Goal: Information Seeking & Learning: Learn about a topic

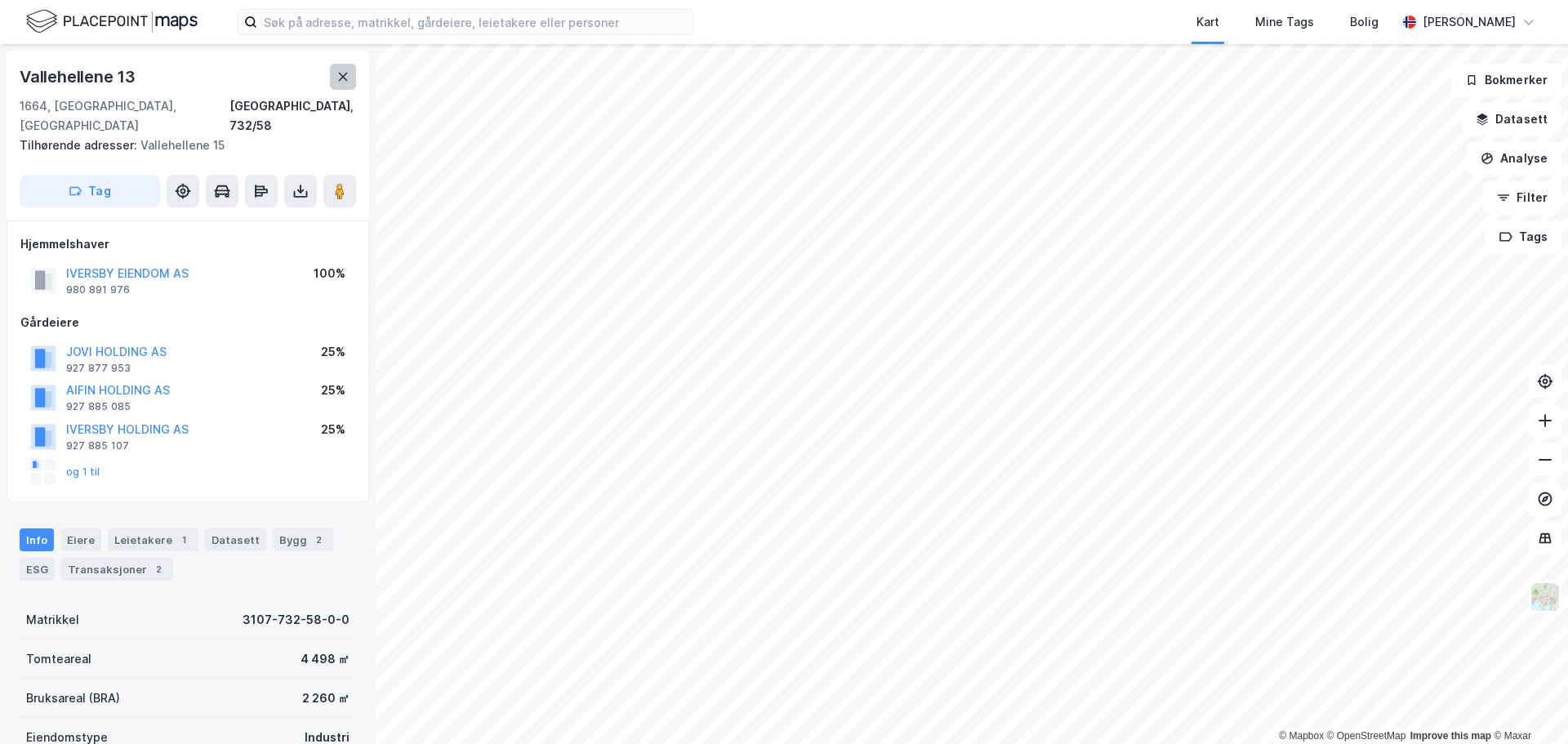
click at [337, 72] on icon at bounding box center [343, 77] width 13 height 13
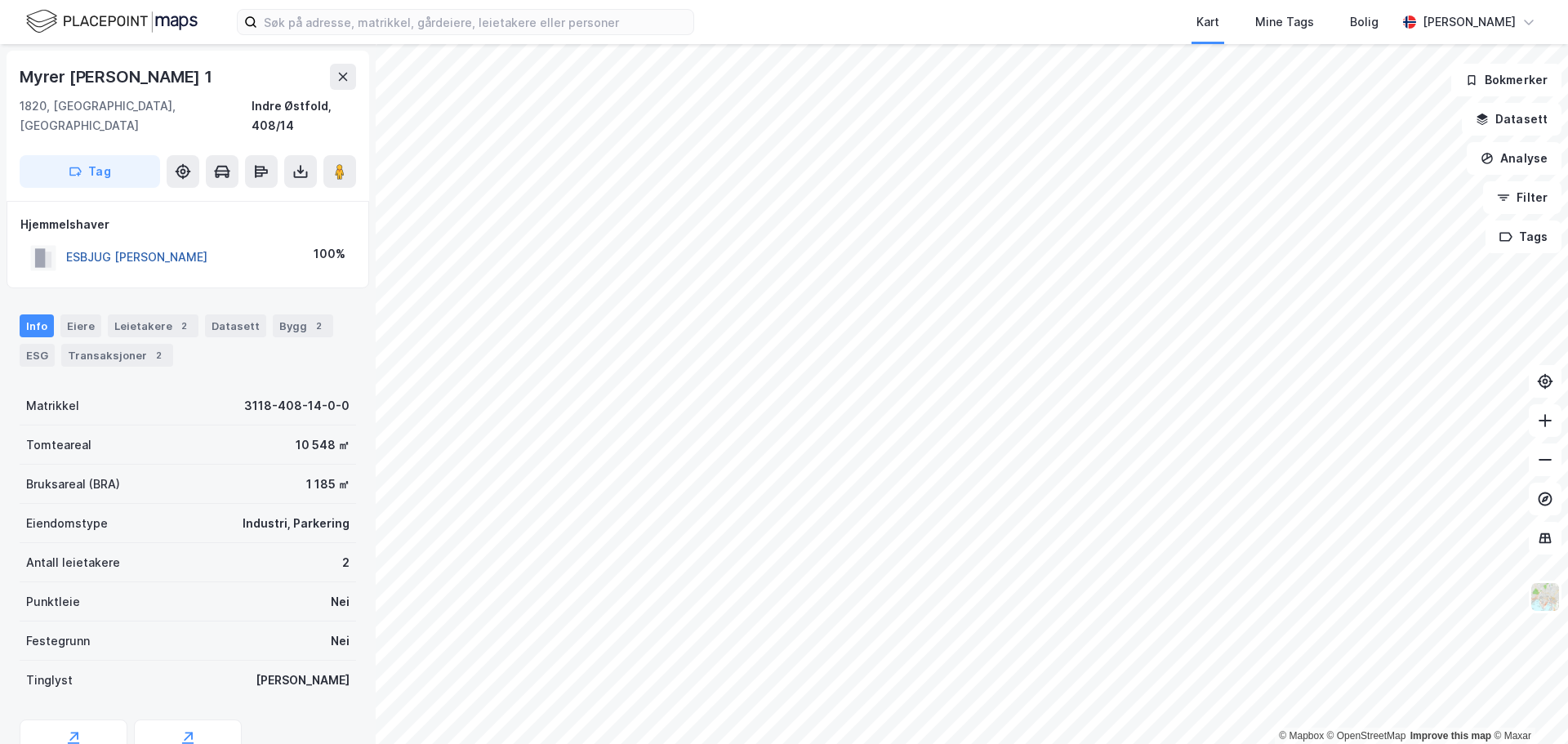
click at [0, 0] on button "ESBJUG [PERSON_NAME]" at bounding box center [0, 0] width 0 height 0
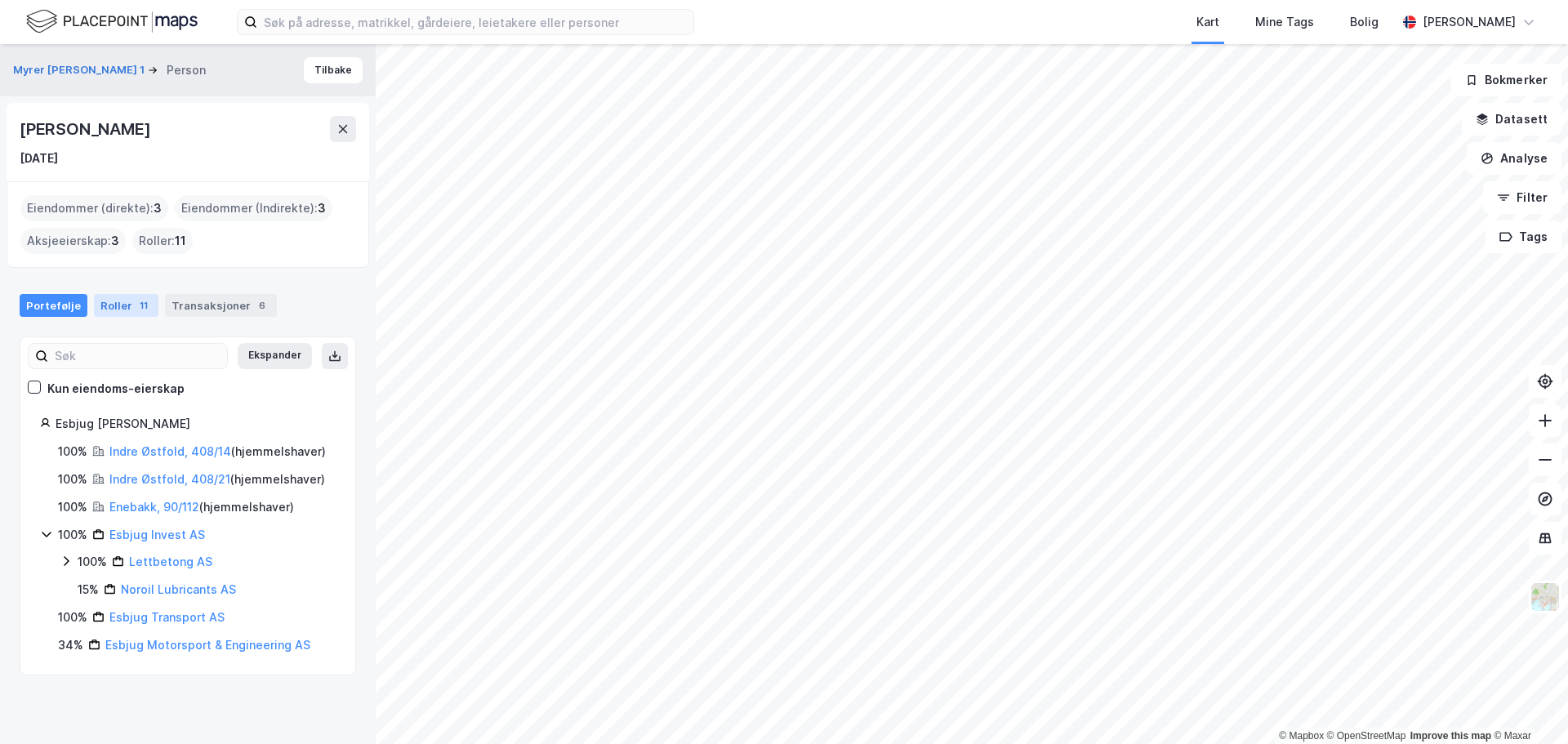
click at [125, 294] on div "Roller 11" at bounding box center [126, 306] width 65 height 23
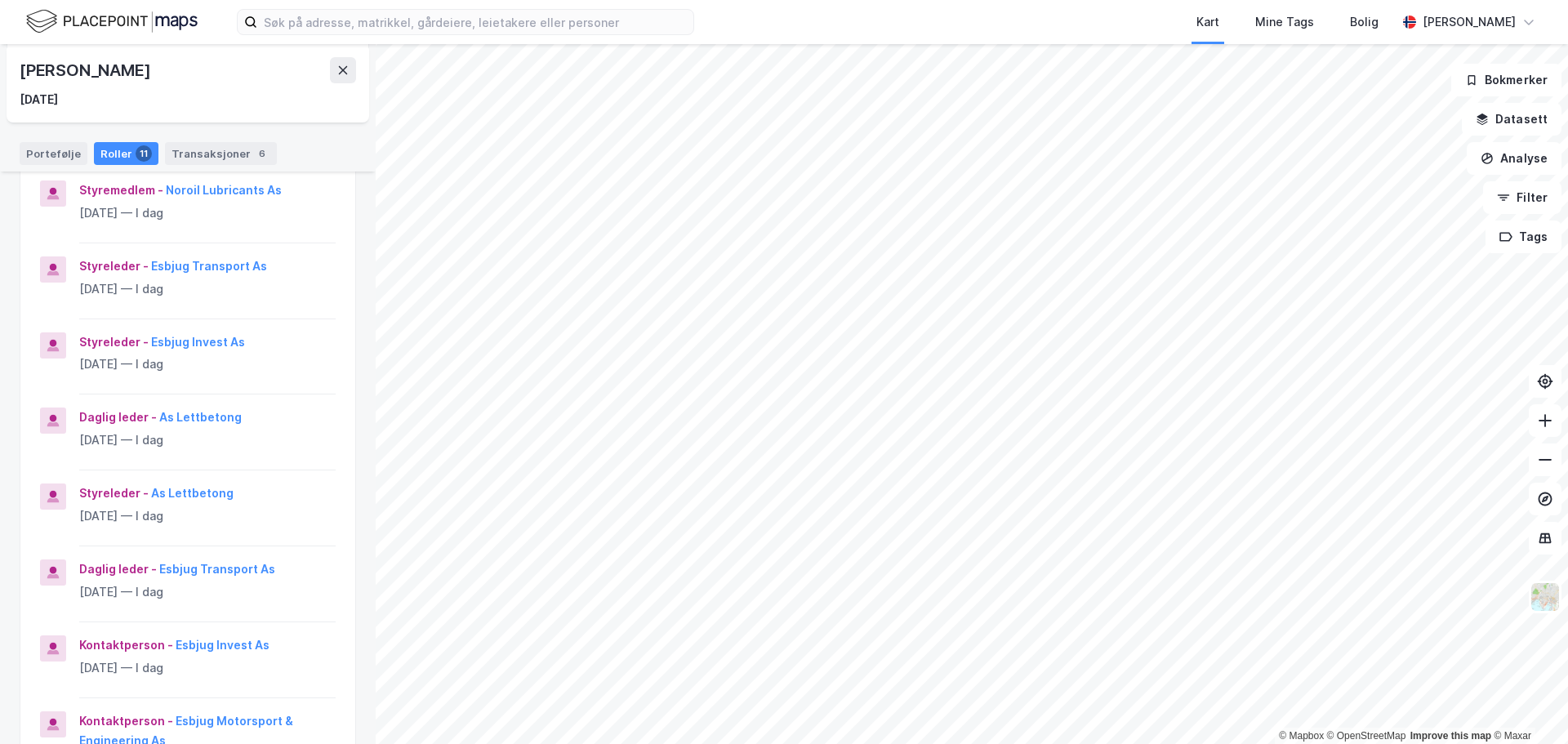
scroll to position [245, 0]
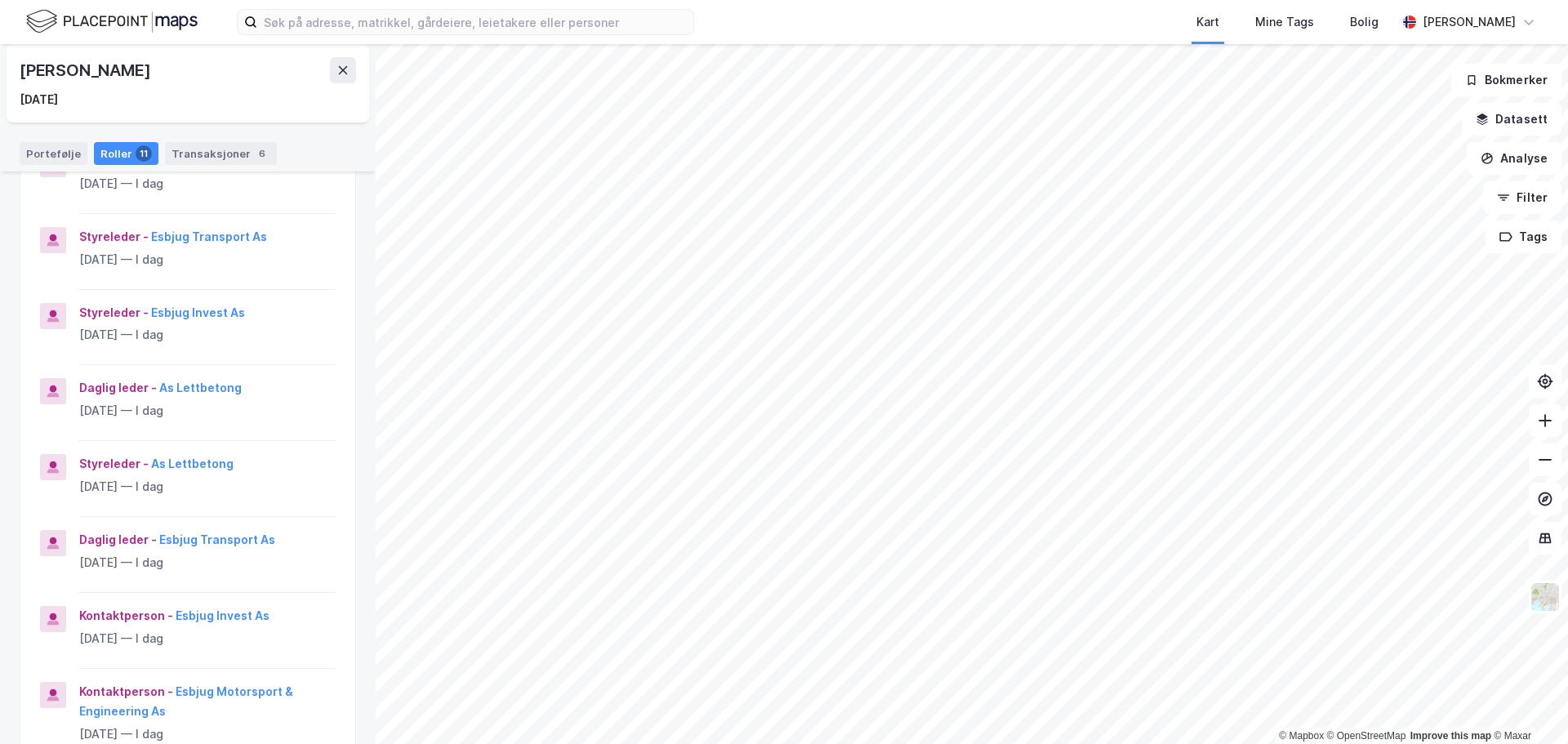
click at [948, 743] on html "Kart Mine Tags [PERSON_NAME] [PERSON_NAME] © Mapbox © OpenStreetMap Improve thi…" at bounding box center [784, 372] width 1568 height 744
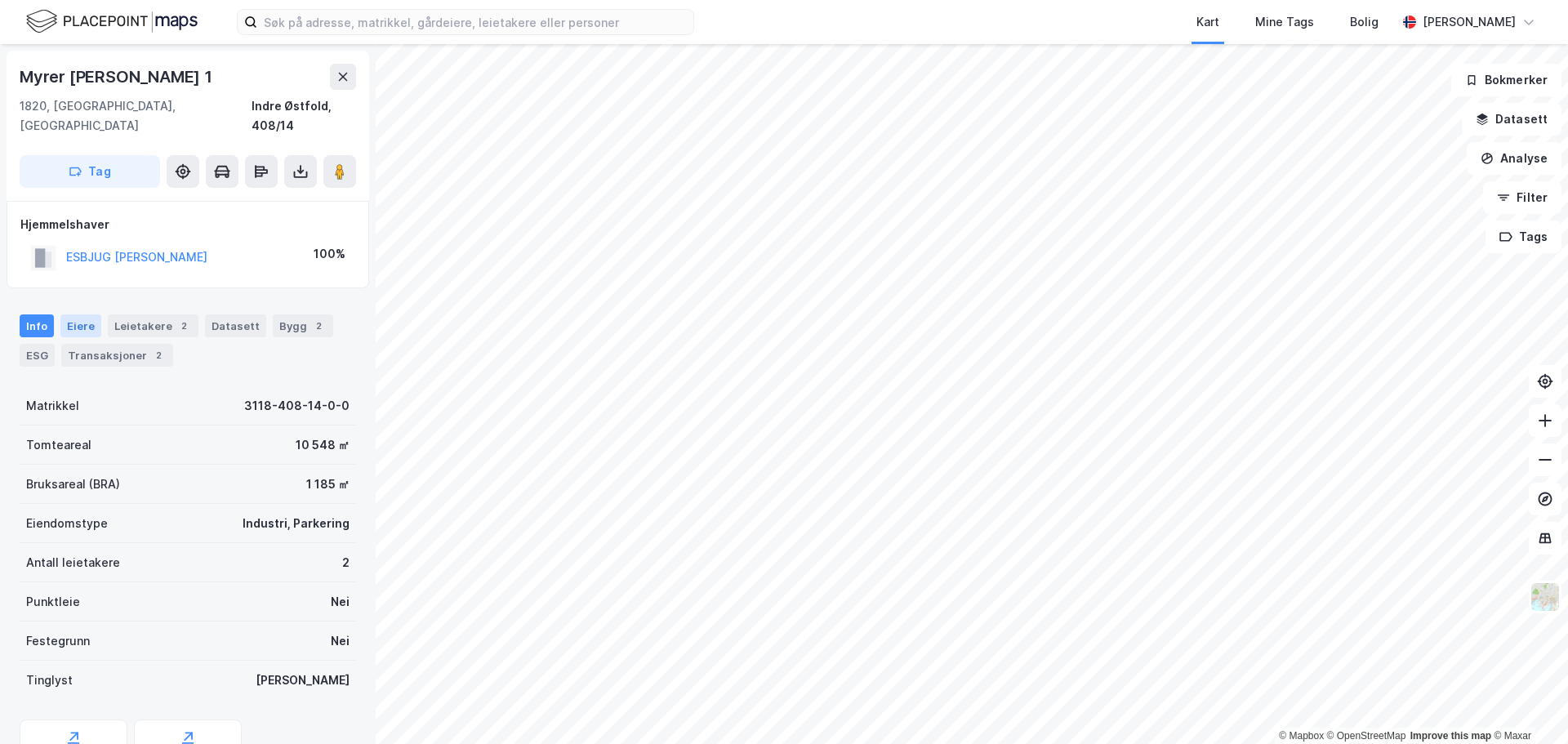
click at [76, 314] on div "Eiere" at bounding box center [80, 325] width 40 height 23
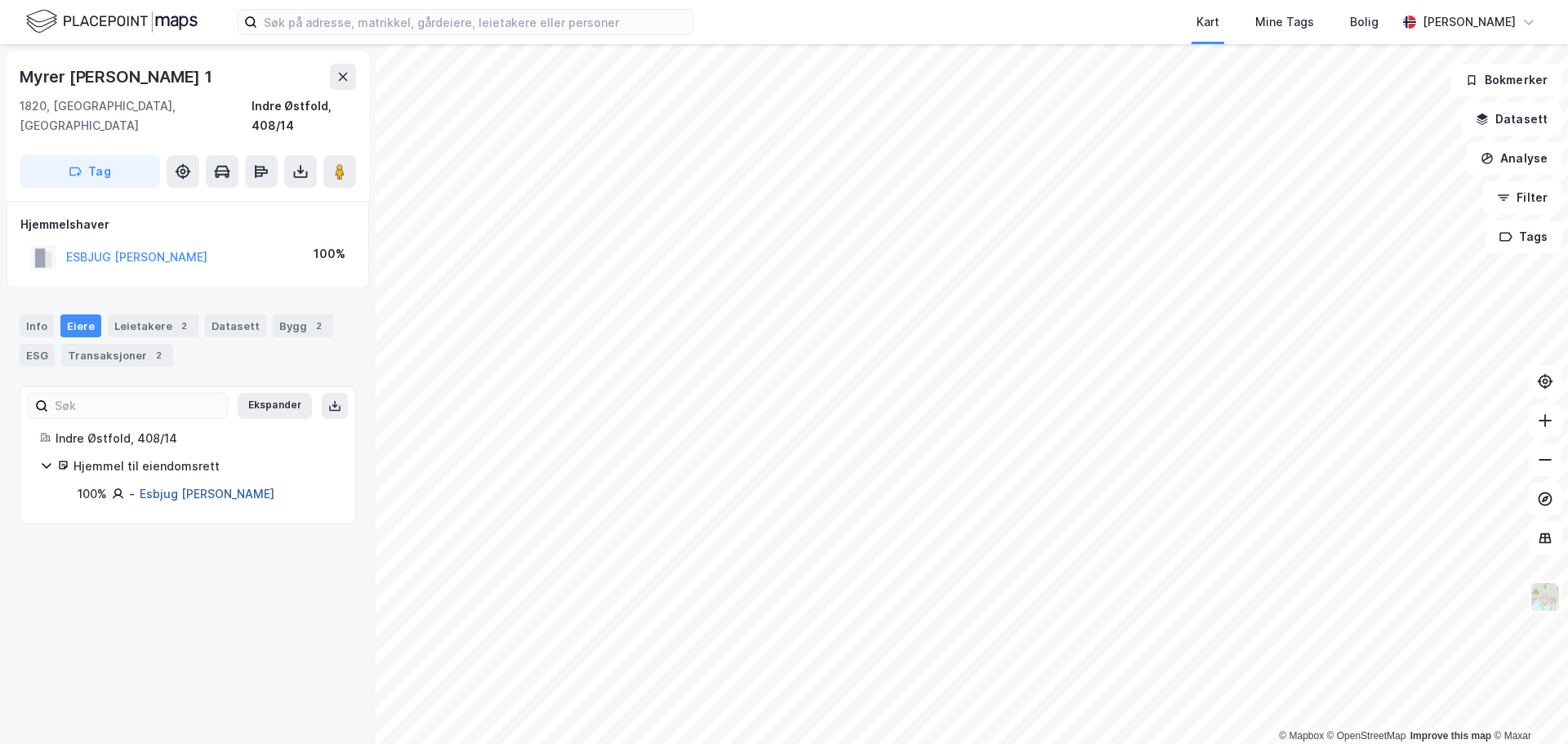
click at [211, 486] on link "Esbjug [PERSON_NAME]" at bounding box center [206, 493] width 135 height 14
click at [0, 0] on button "ESBJUG [PERSON_NAME]" at bounding box center [0, 0] width 0 height 0
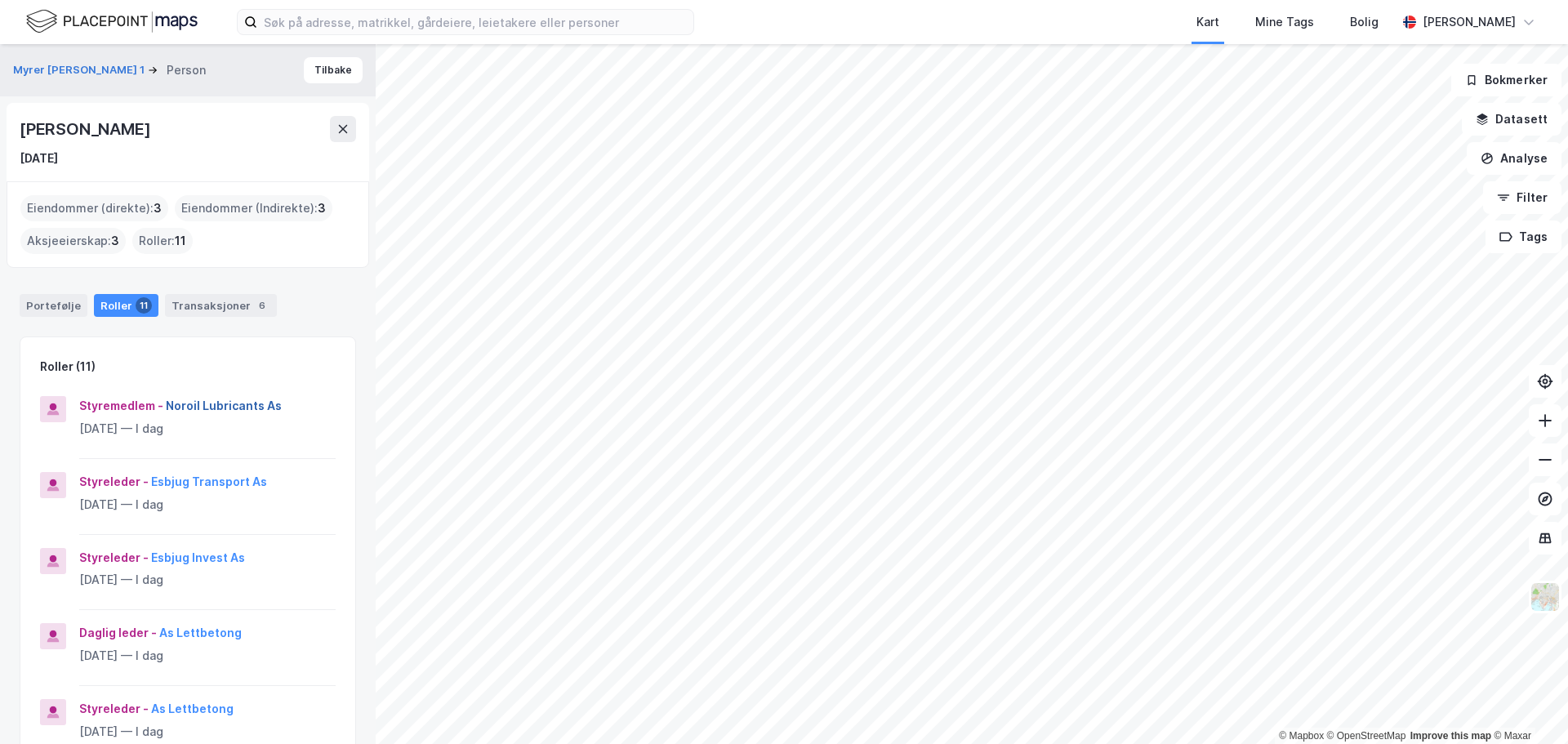
click at [0, 0] on button "Noroil Lubricants As" at bounding box center [0, 0] width 0 height 0
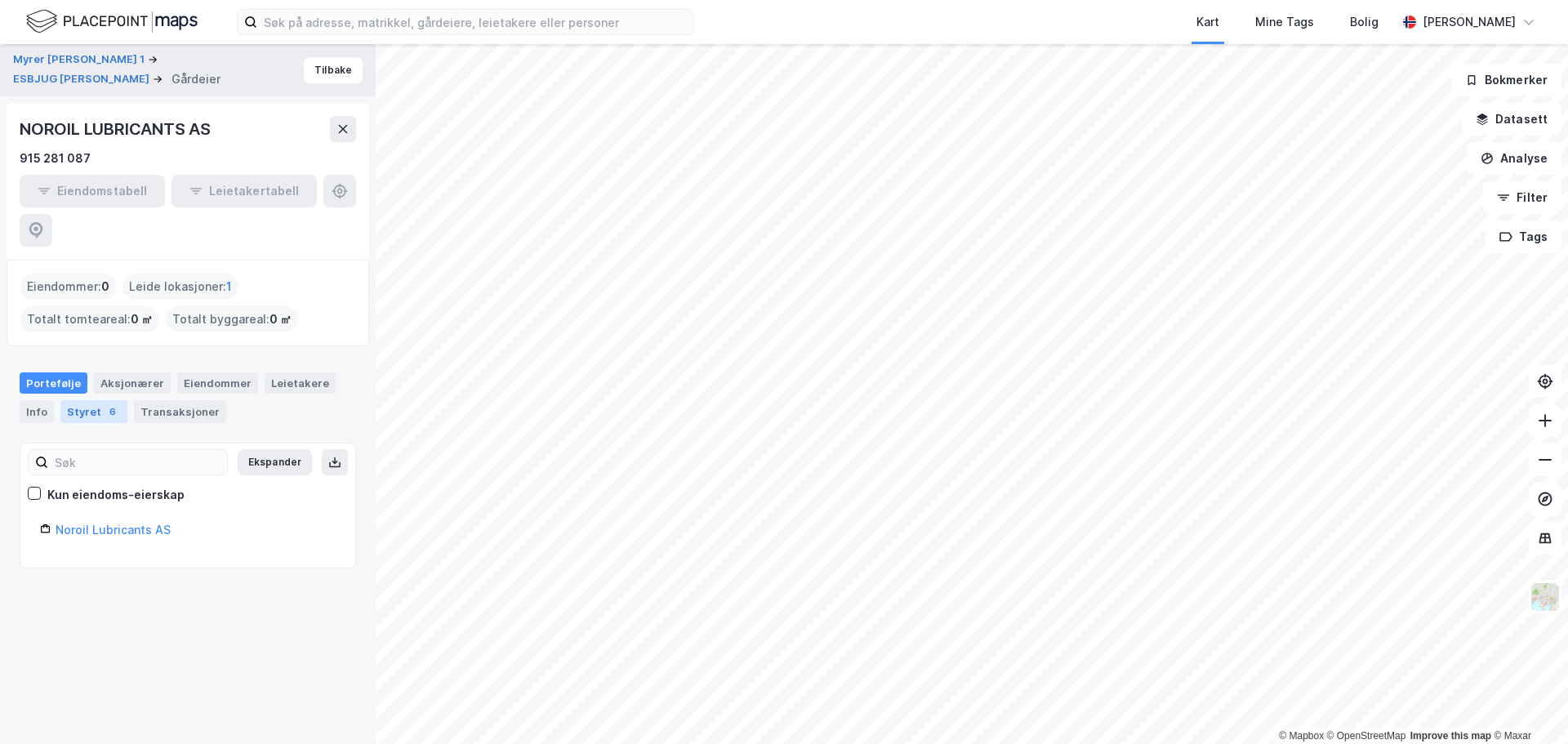
click at [95, 400] on div "Styret 6" at bounding box center [93, 411] width 67 height 23
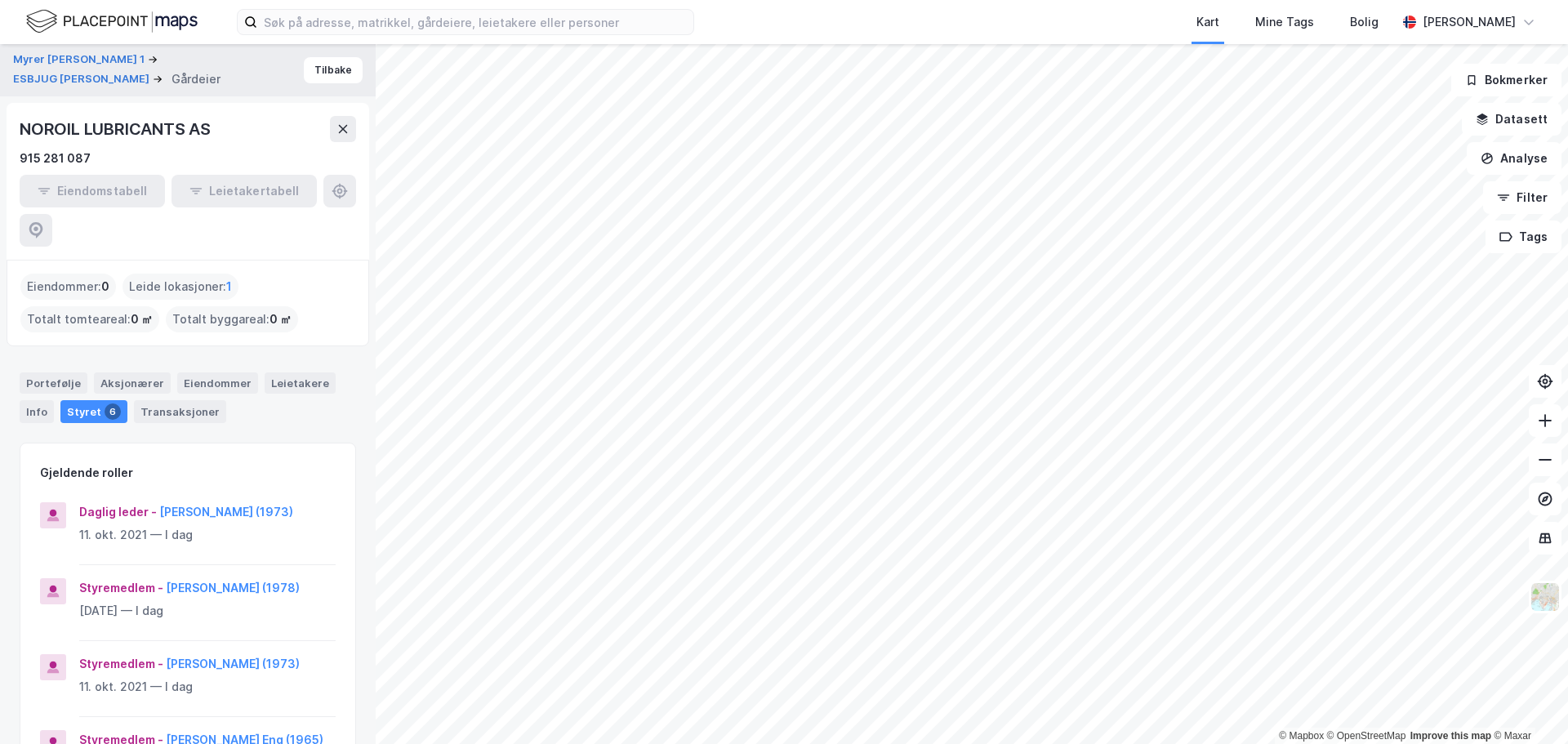
scroll to position [82, 0]
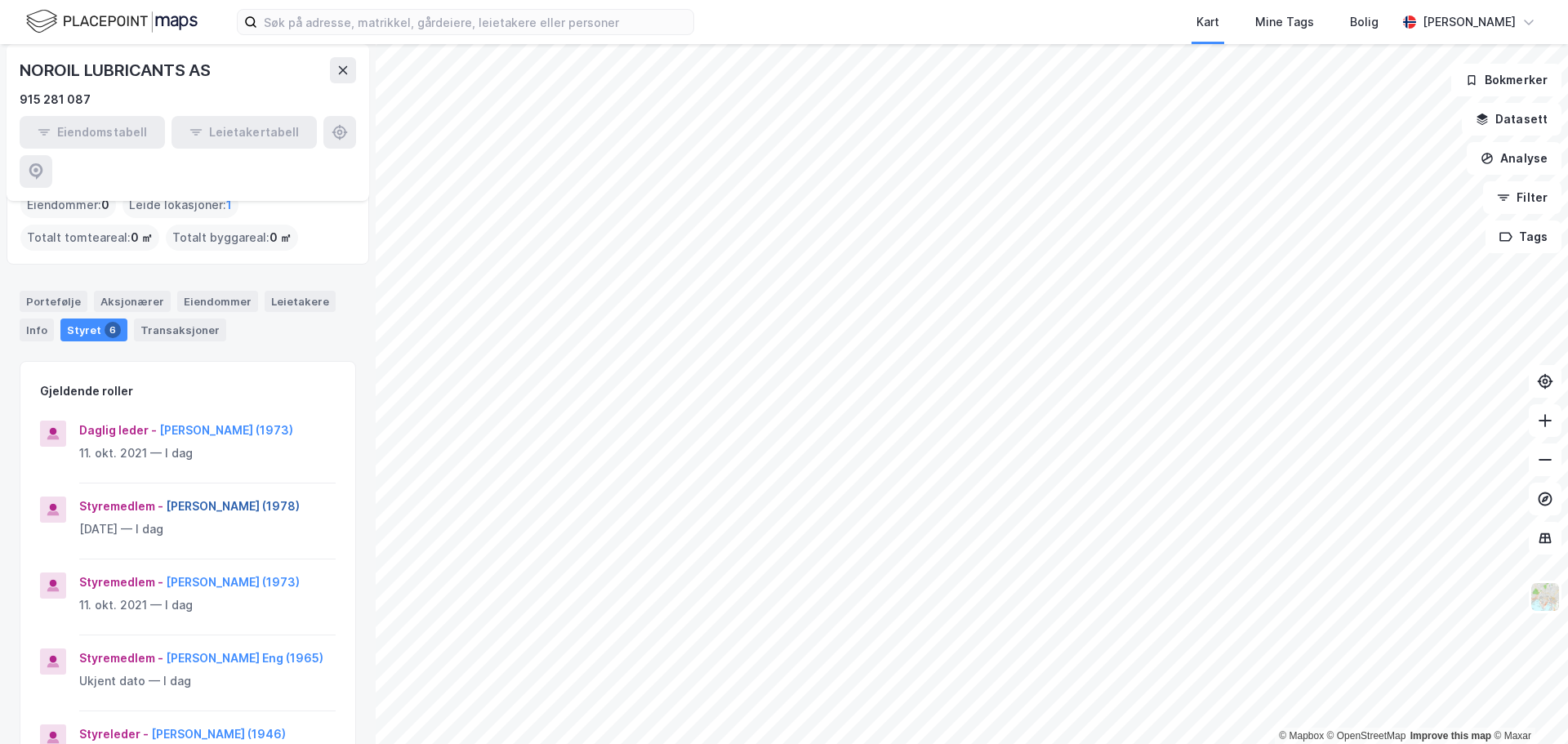
click at [0, 0] on button "[PERSON_NAME] (1978)" at bounding box center [0, 0] width 0 height 0
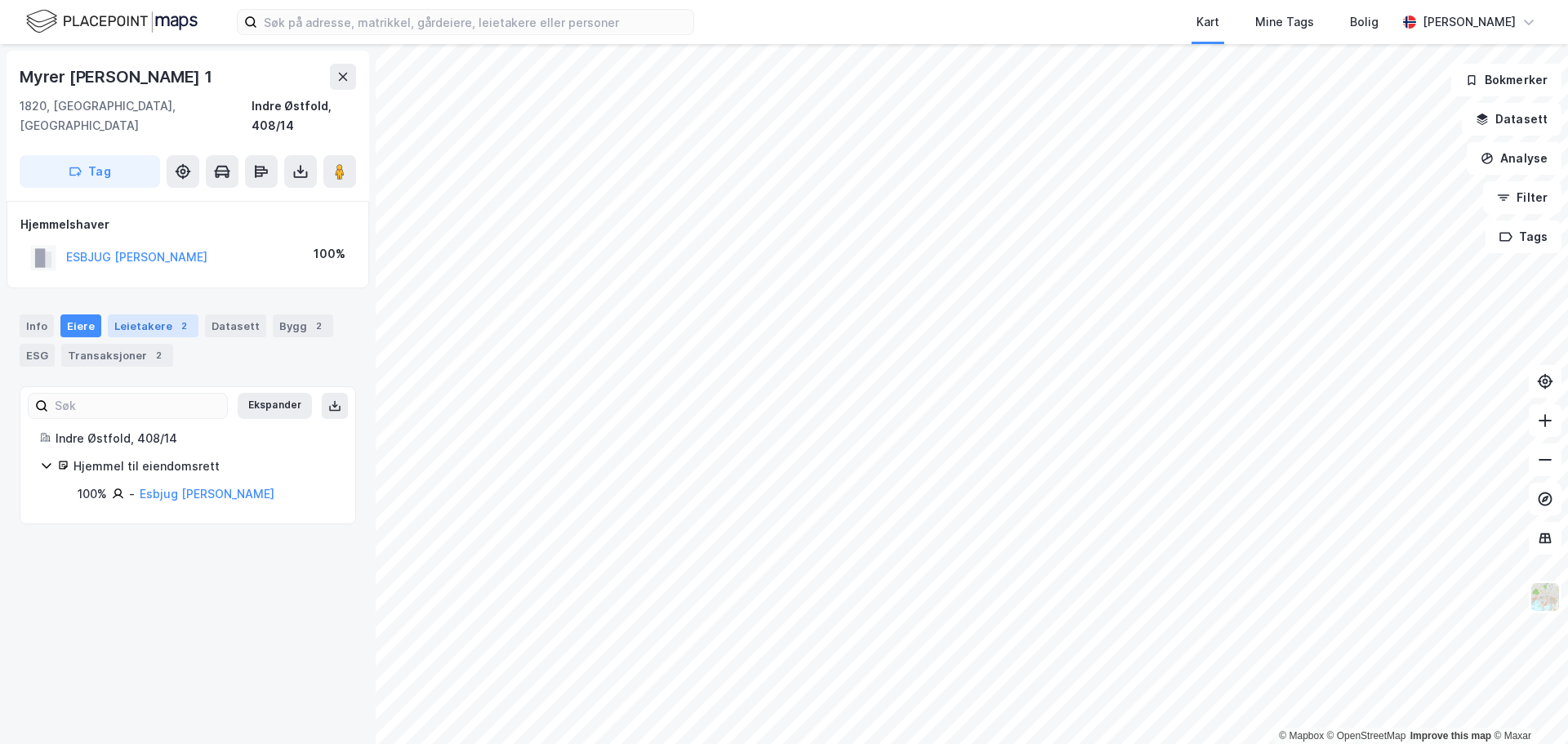
click at [127, 314] on div "Leietakere 2" at bounding box center [153, 325] width 90 height 23
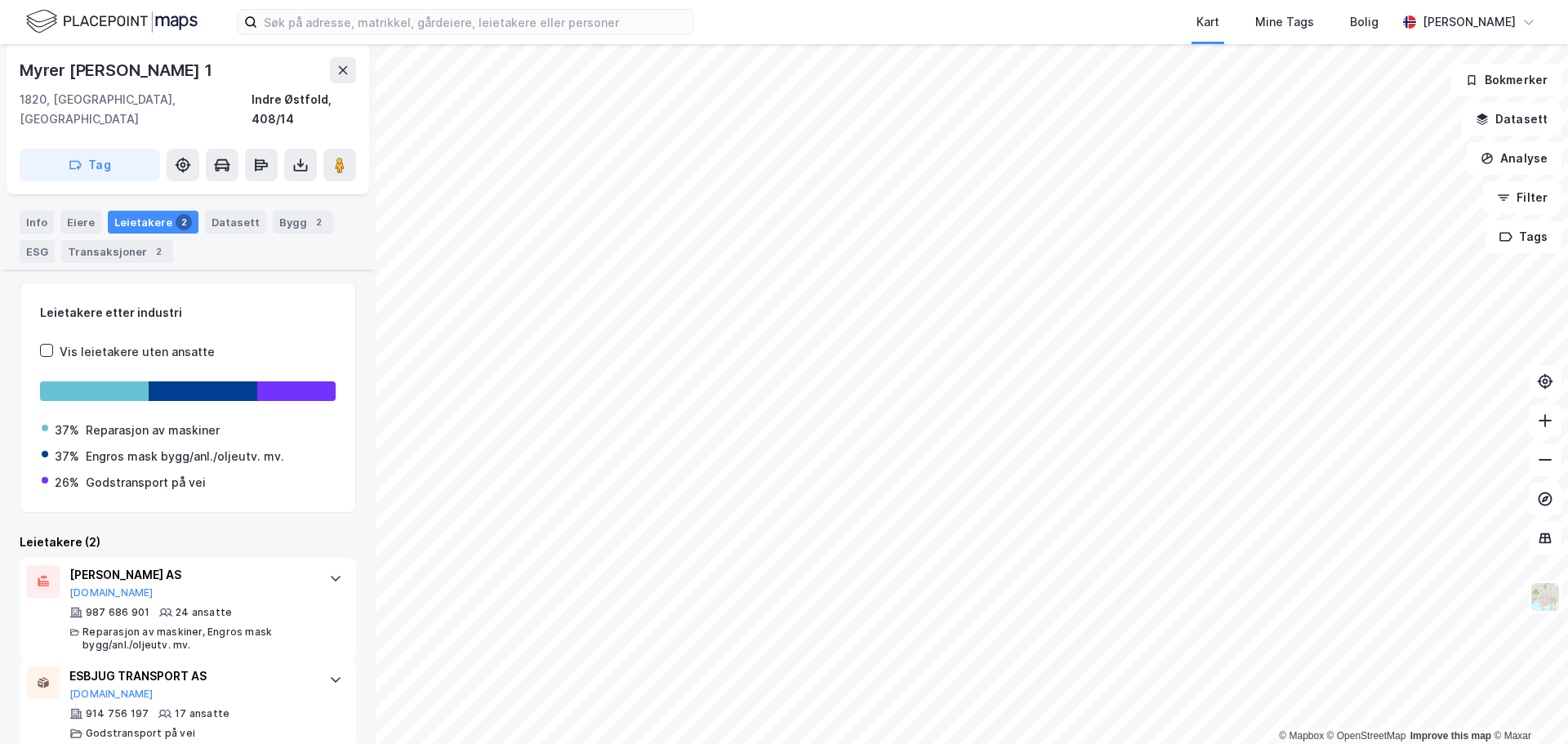
scroll to position [108, 0]
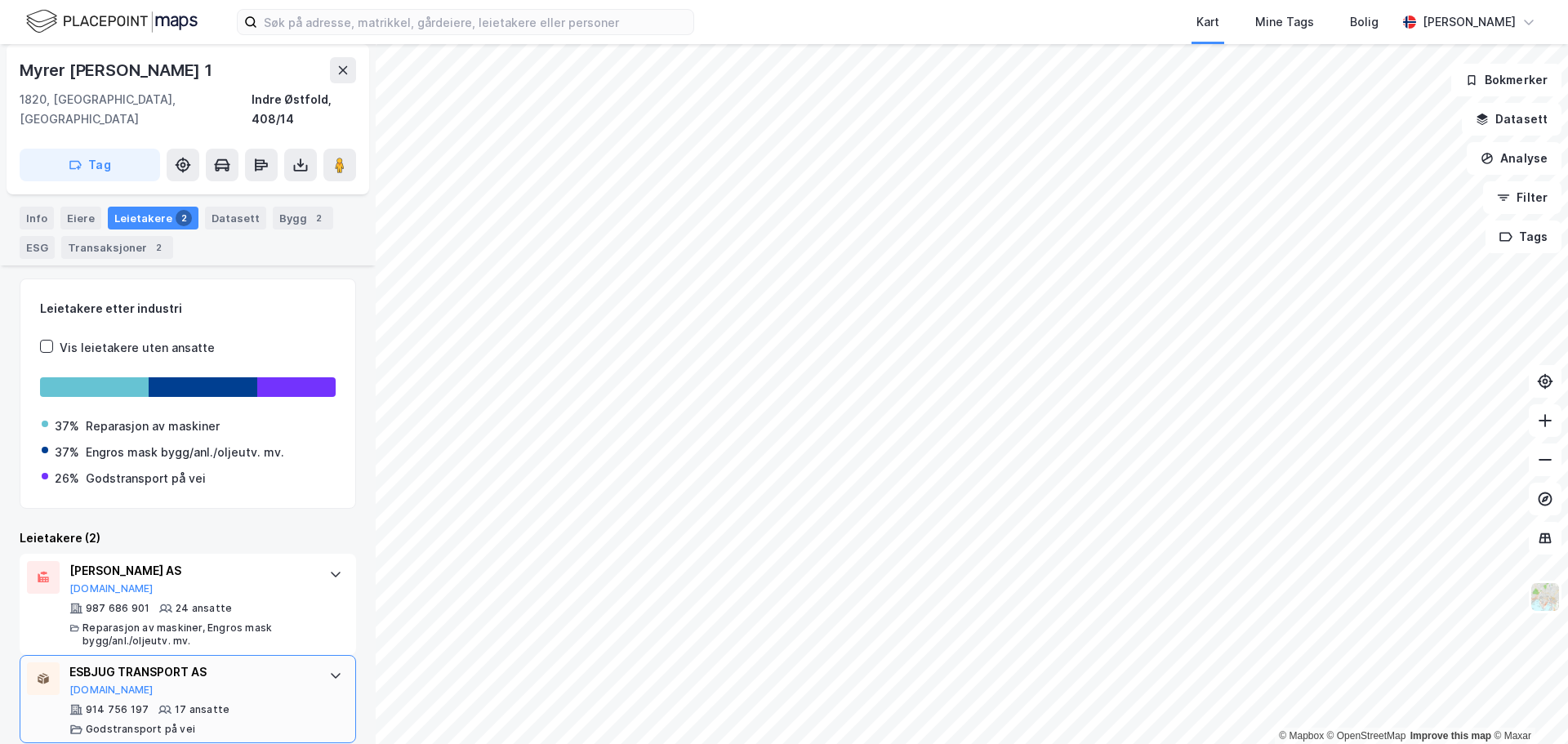
click at [188, 662] on div "ESBJUG TRANSPORT AS" at bounding box center [191, 672] width 244 height 20
click at [150, 662] on div "ESBJUG TRANSPORT AS" at bounding box center [191, 672] width 244 height 20
click at [86, 684] on button "[DOMAIN_NAME]" at bounding box center [111, 690] width 84 height 13
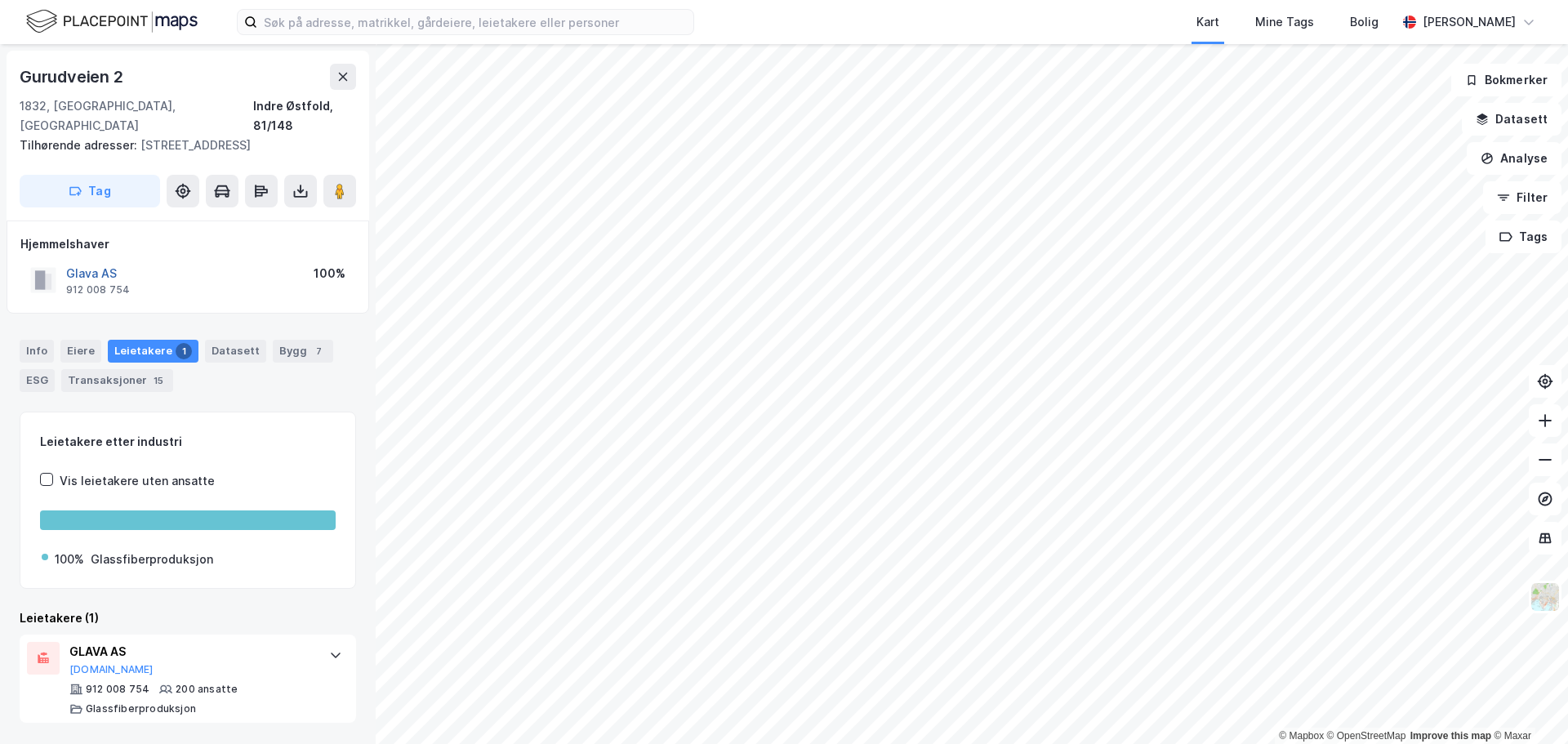
click at [0, 0] on button "Glava AS" at bounding box center [0, 0] width 0 height 0
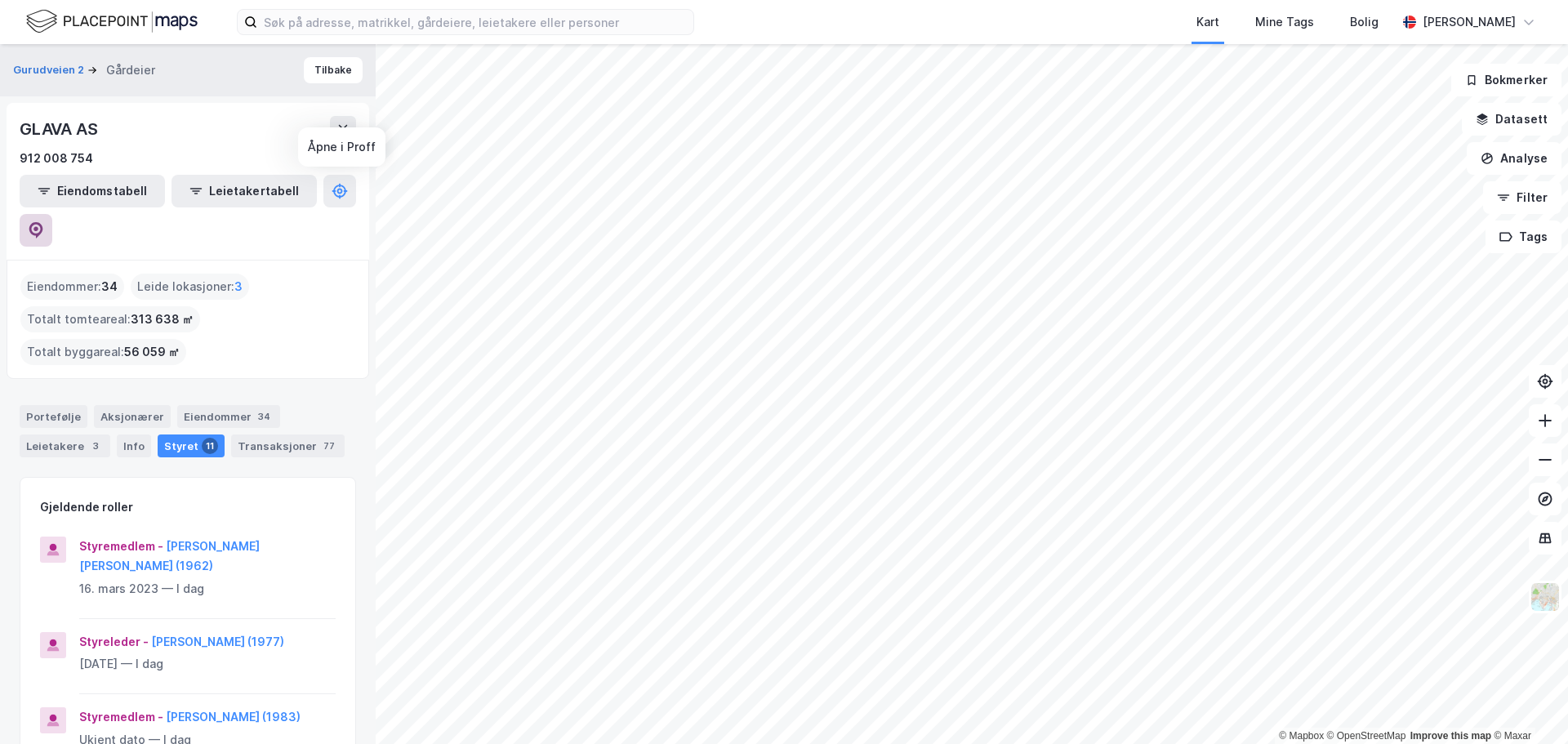
click at [53, 214] on button at bounding box center [36, 230] width 33 height 33
click at [321, 70] on button "Tilbake" at bounding box center [333, 71] width 59 height 26
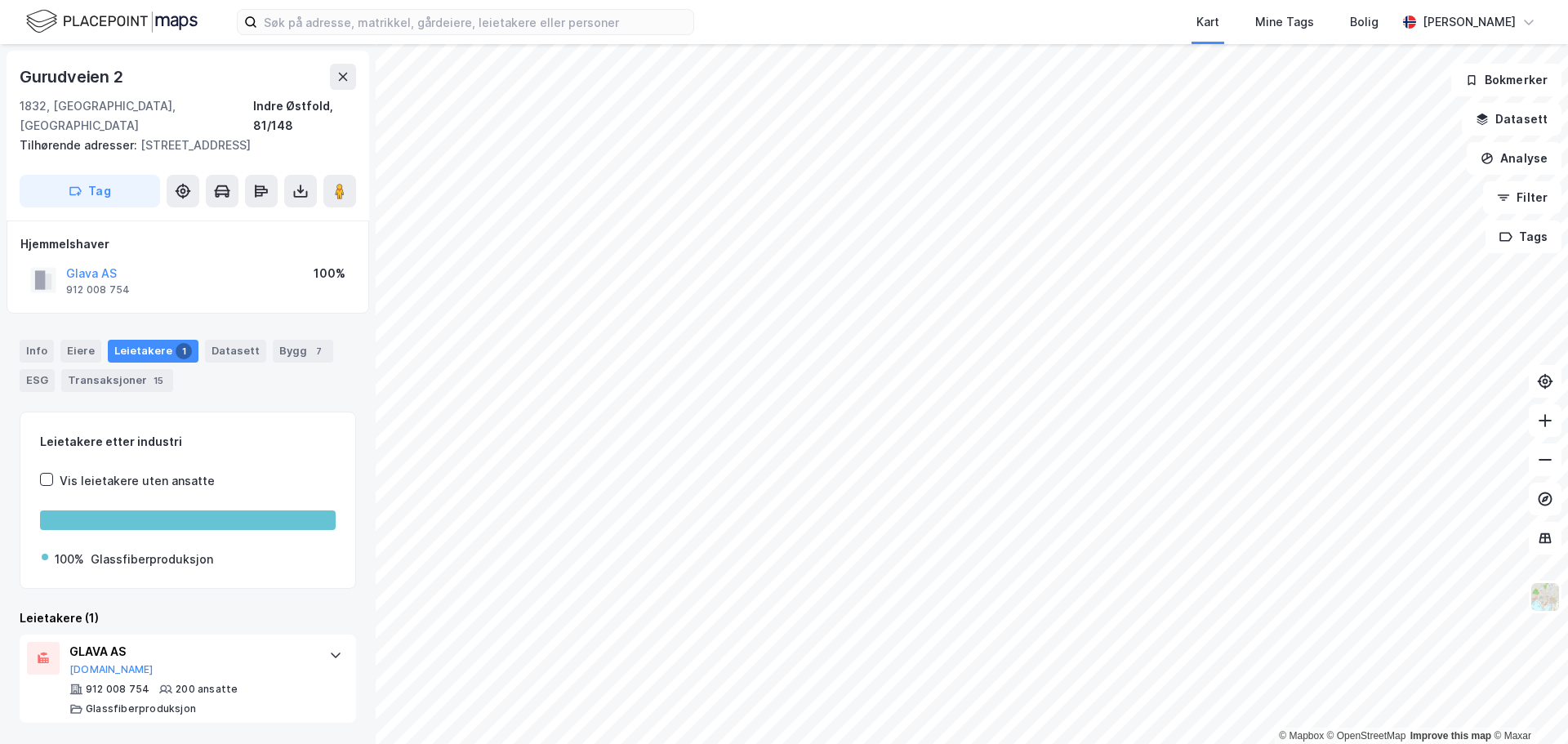
click at [150, 340] on div "Leietakere 1" at bounding box center [153, 351] width 90 height 23
click at [139, 340] on div "Leietakere 1" at bounding box center [153, 351] width 90 height 23
click at [26, 340] on div "Info" at bounding box center [37, 351] width 34 height 23
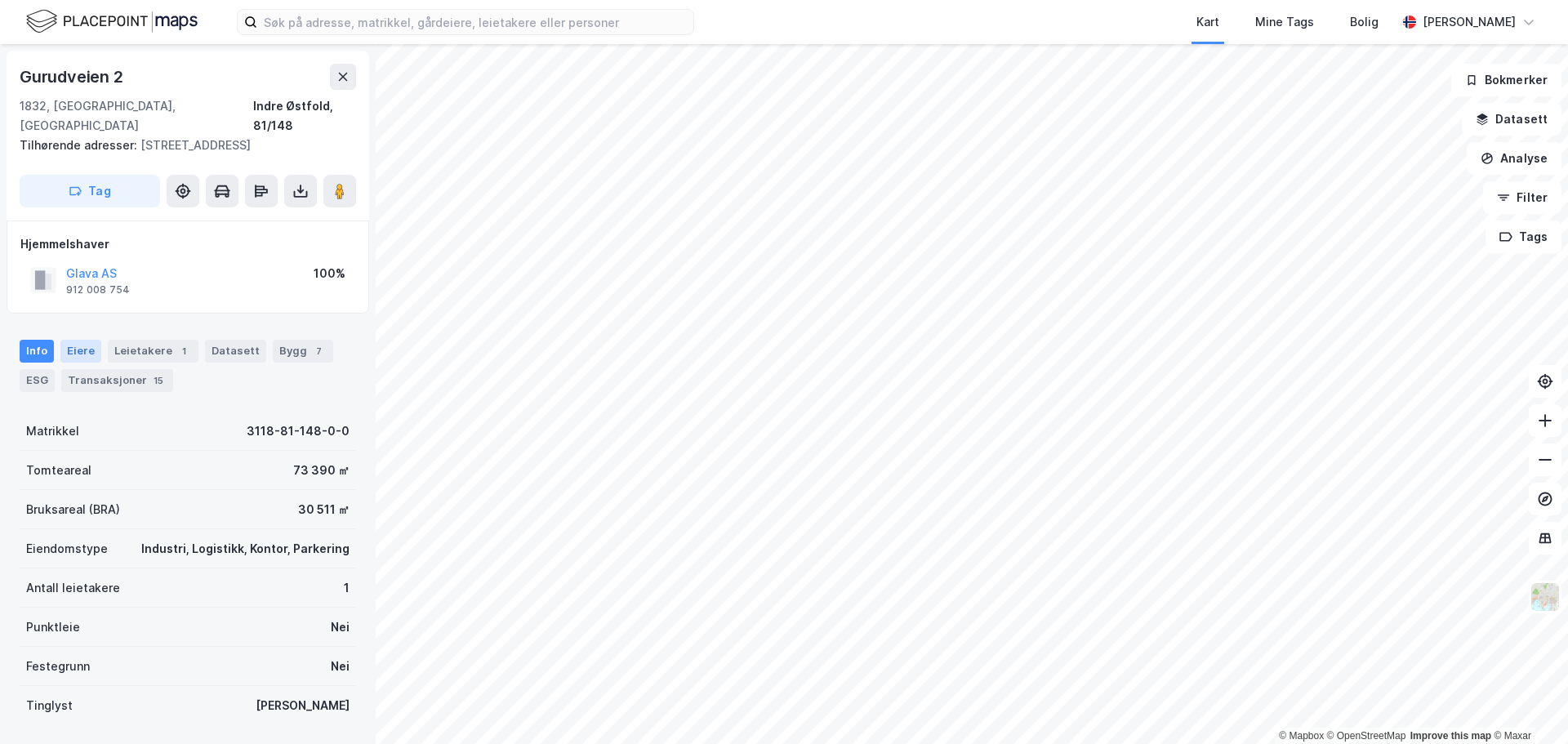
click at [85, 340] on div "Eiere" at bounding box center [80, 351] width 40 height 23
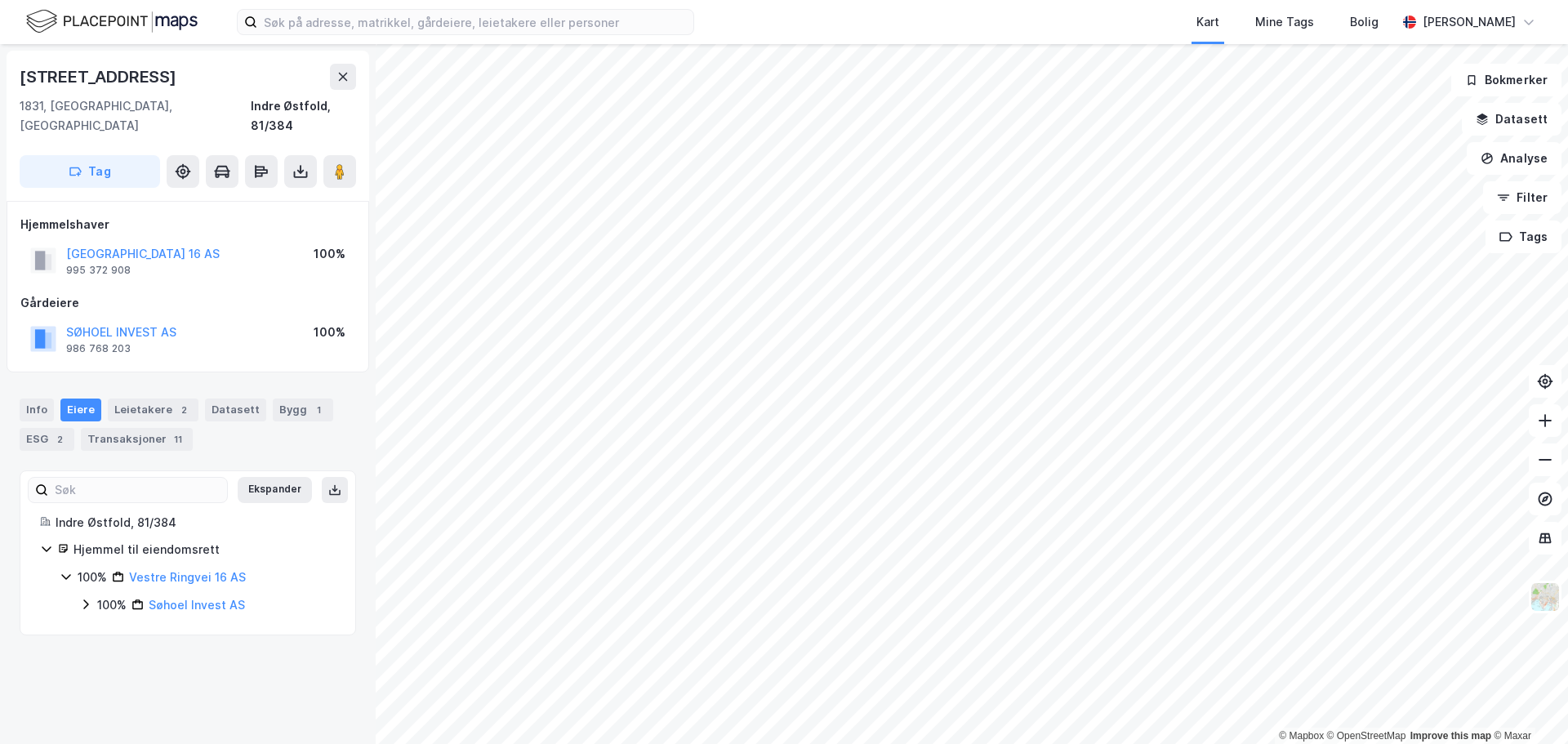
click at [157, 567] on div "Vestre Ringvei 16 AS" at bounding box center [187, 577] width 117 height 20
click at [0, 0] on button "[GEOGRAPHIC_DATA] 16 AS" at bounding box center [0, 0] width 0 height 0
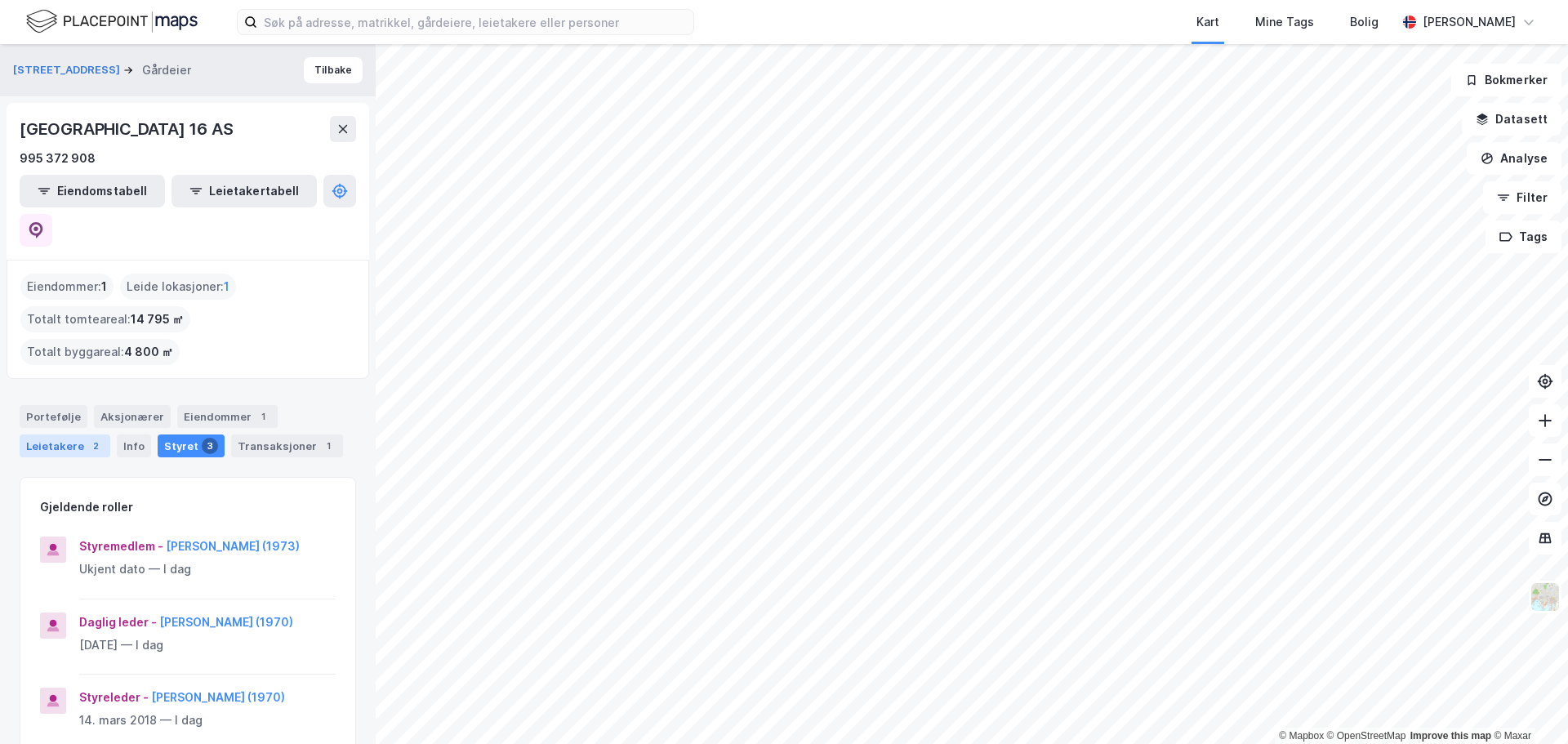
click at [64, 435] on div "Leietakere 2" at bounding box center [65, 446] width 90 height 23
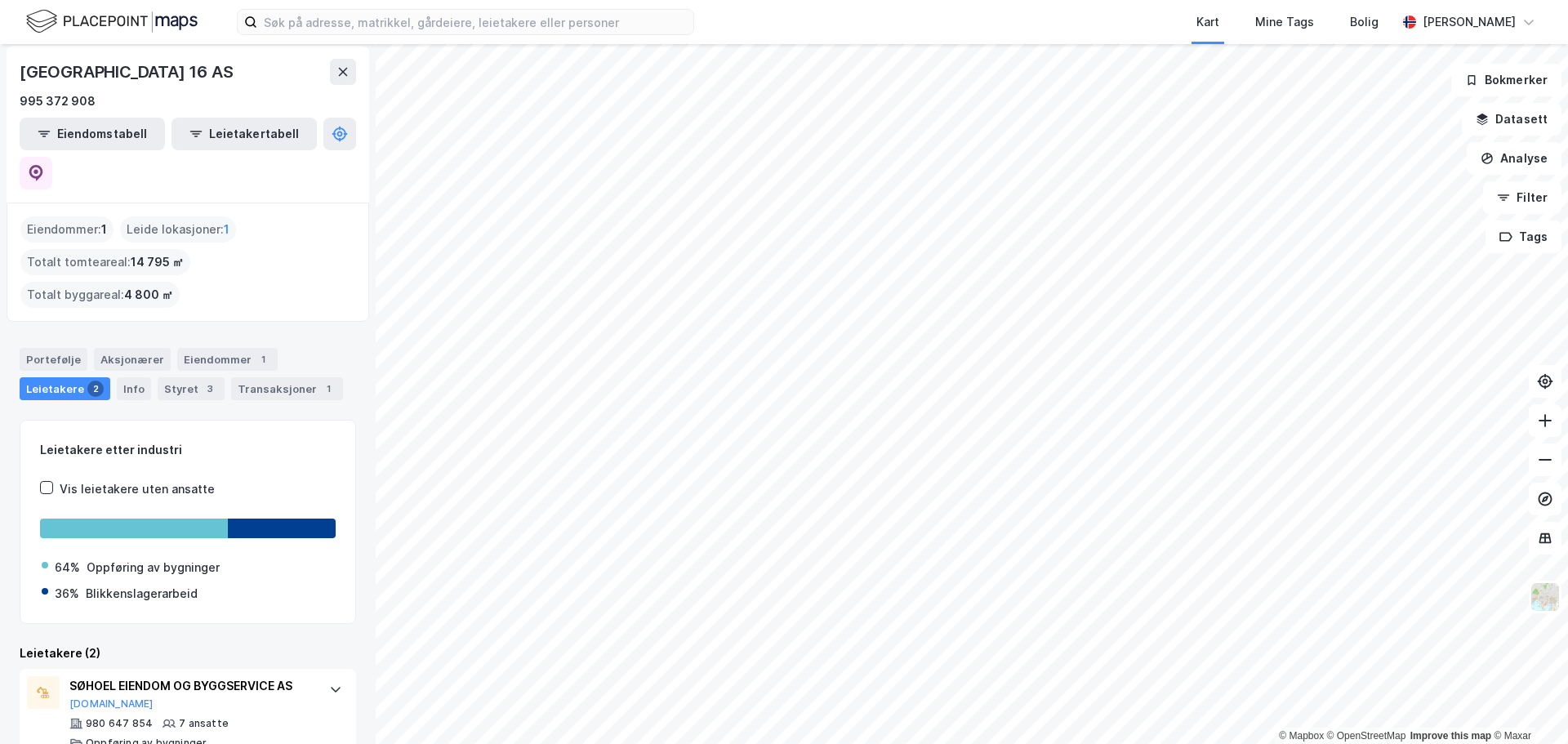
scroll to position [107, 0]
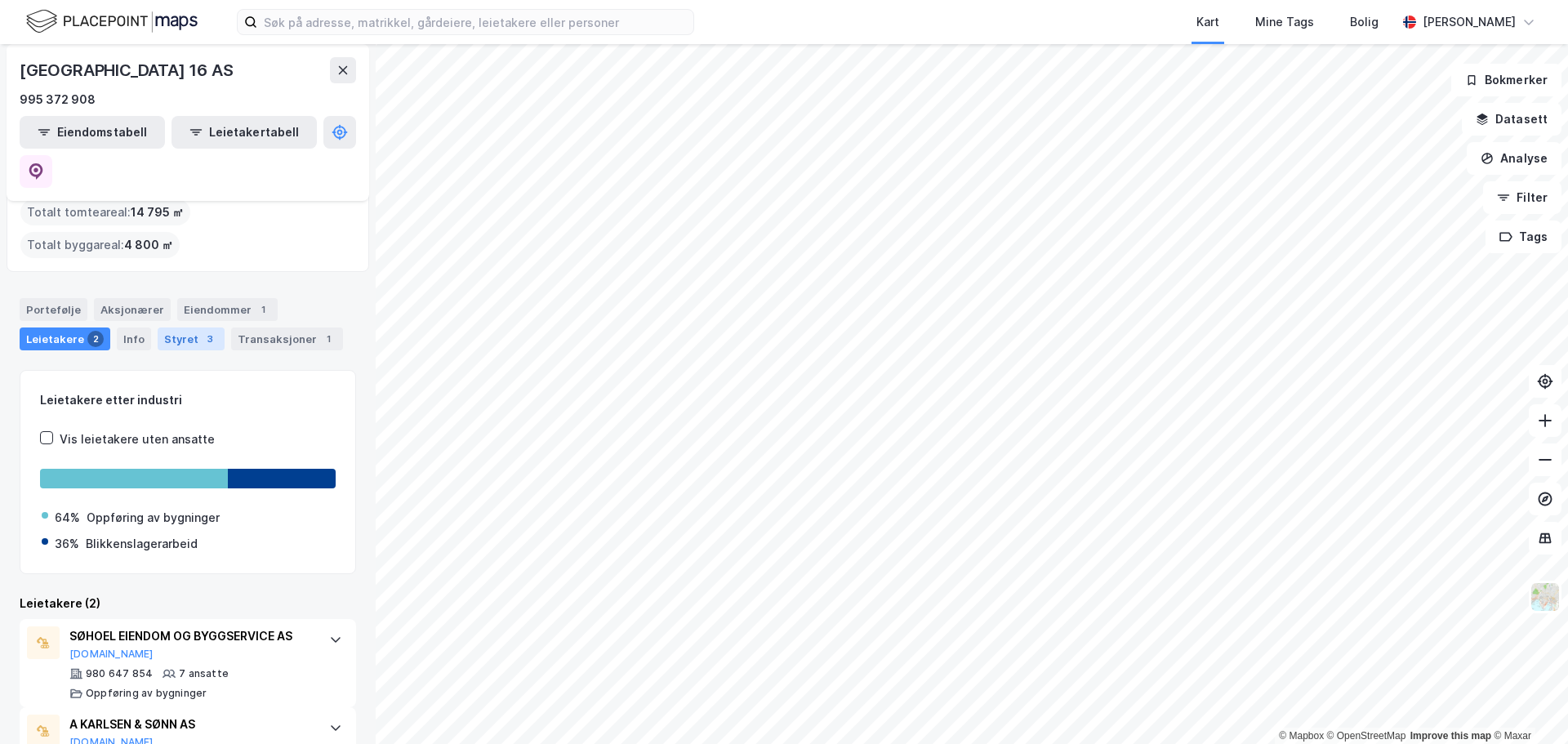
click at [182, 327] on div "Styret 3" at bounding box center [191, 339] width 67 height 23
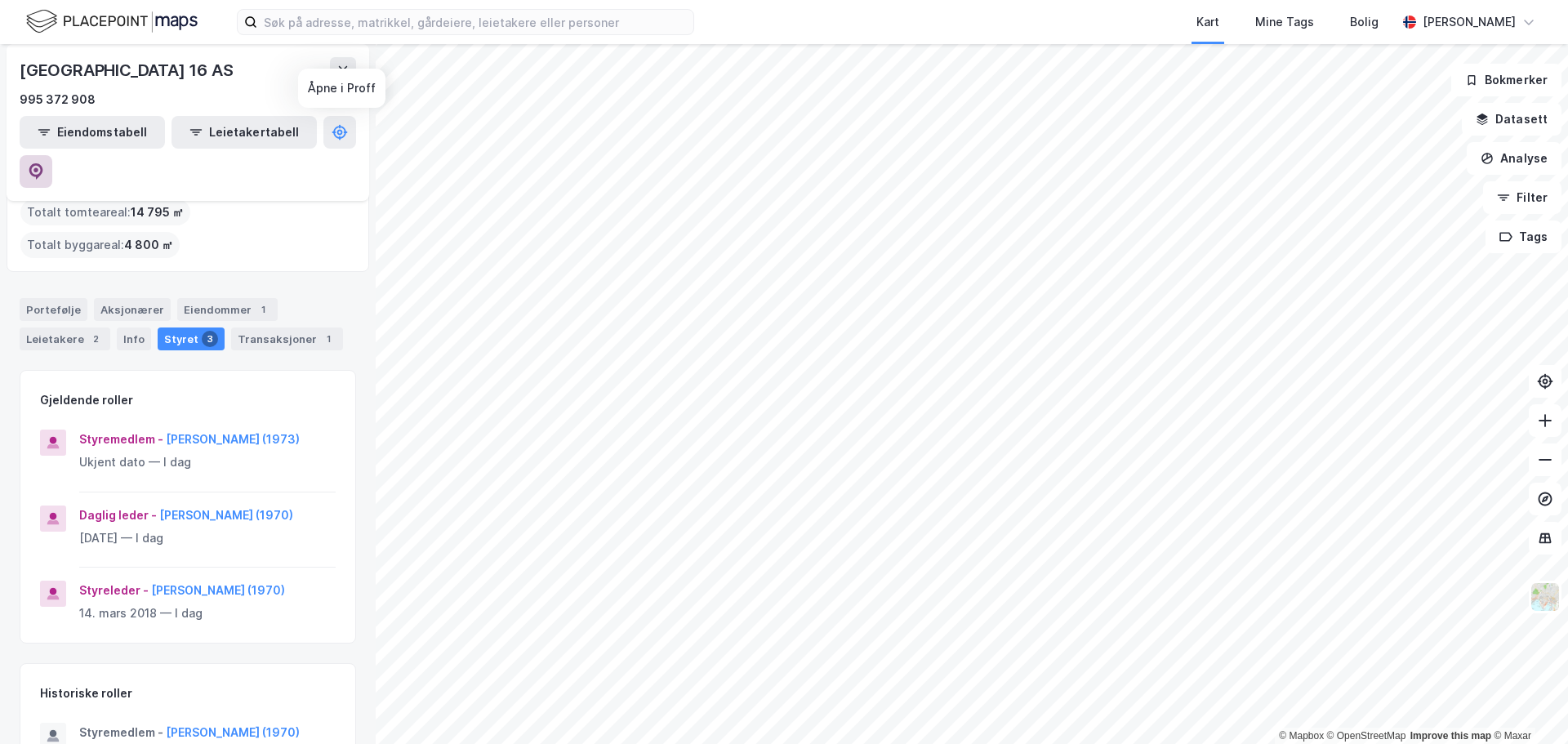
click at [43, 164] on icon at bounding box center [36, 171] width 14 height 16
drag, startPoint x: 171, startPoint y: 67, endPoint x: 18, endPoint y: 71, distance: 153.1
click at [18, 71] on div "[GEOGRAPHIC_DATA] 16 AS 995 372 908 Eiendomstabell Leietakertabell" at bounding box center [188, 122] width 363 height 157
copy div "[STREET_ADDRESS]"
click at [44, 164] on icon at bounding box center [36, 171] width 16 height 16
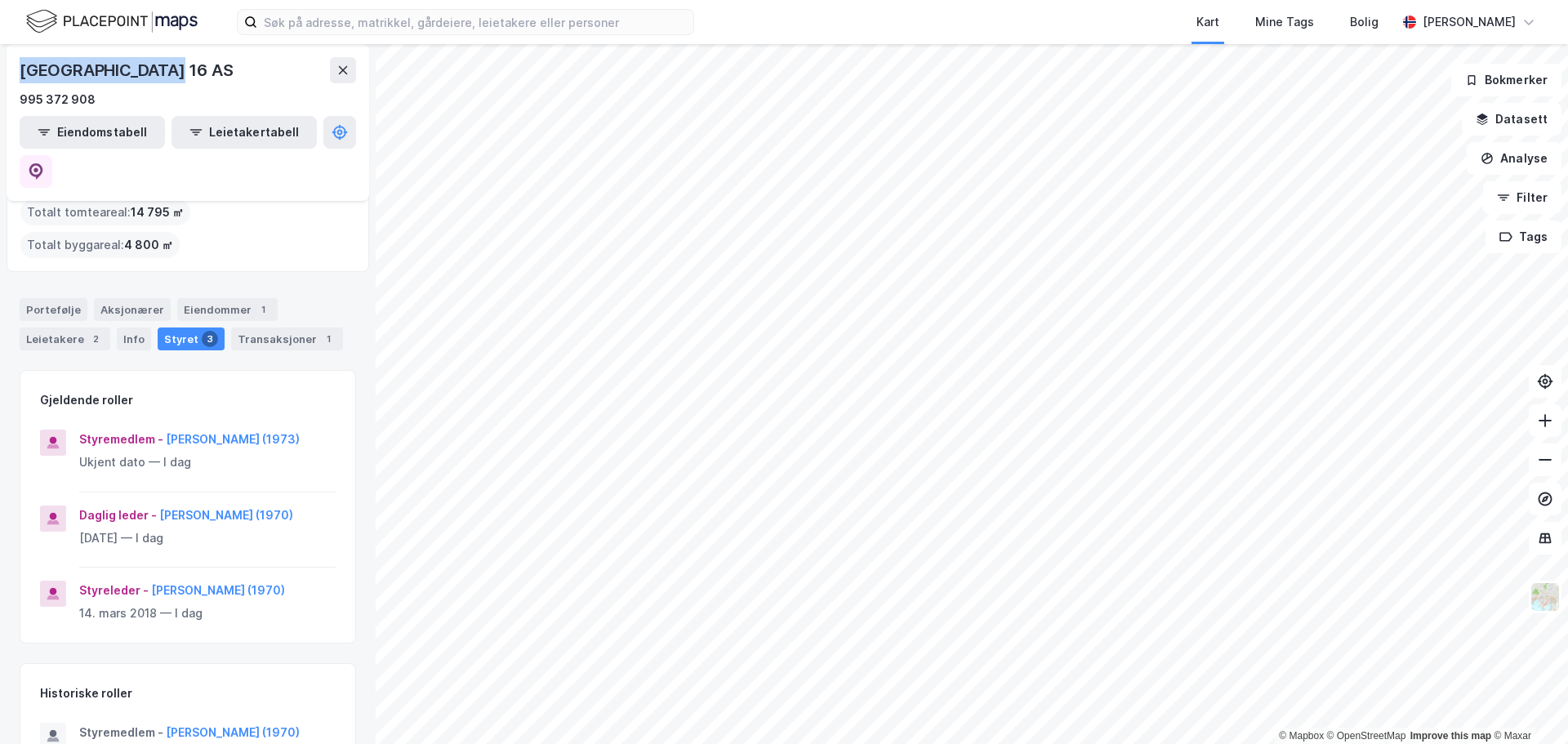
click at [151, 67] on div "[GEOGRAPHIC_DATA] 16 AS" at bounding box center [128, 71] width 216 height 26
click at [174, 72] on div "[GEOGRAPHIC_DATA] 16 AS" at bounding box center [128, 71] width 216 height 26
click at [161, 68] on div "[GEOGRAPHIC_DATA] 16 AS" at bounding box center [128, 71] width 216 height 26
drag, startPoint x: 173, startPoint y: 71, endPoint x: 21, endPoint y: 70, distance: 152.0
click at [21, 70] on div "[GEOGRAPHIC_DATA] 16 AS" at bounding box center [128, 71] width 216 height 26
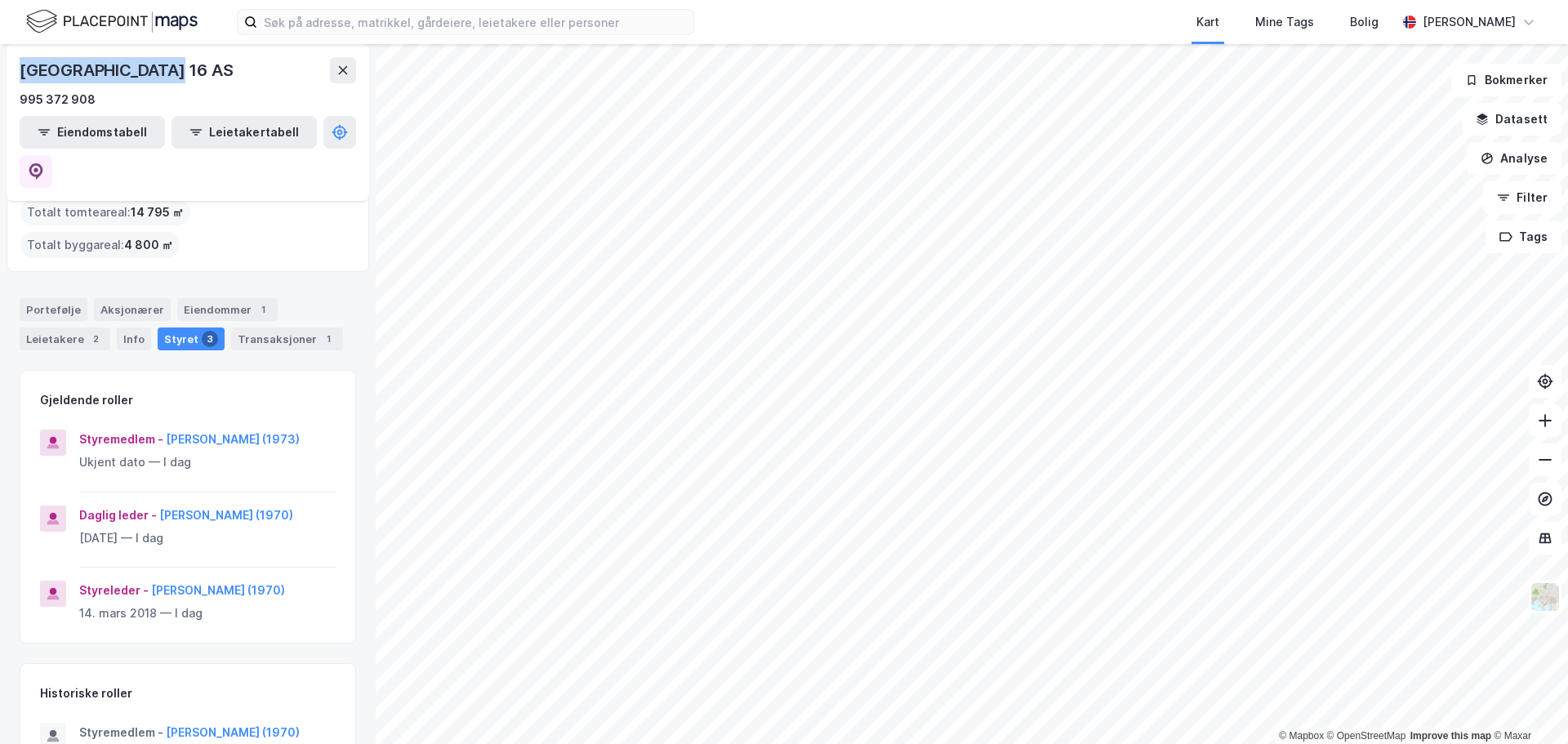
copy div "[STREET_ADDRESS]"
click at [147, 79] on div "[GEOGRAPHIC_DATA] 16 AS" at bounding box center [128, 71] width 216 height 26
drag, startPoint x: 170, startPoint y: 70, endPoint x: 19, endPoint y: 74, distance: 151.1
click at [19, 74] on div "[GEOGRAPHIC_DATA] 16 AS 995 372 908 Eiendomstabell Leietakertabell" at bounding box center [188, 122] width 363 height 157
copy div "[STREET_ADDRESS]"
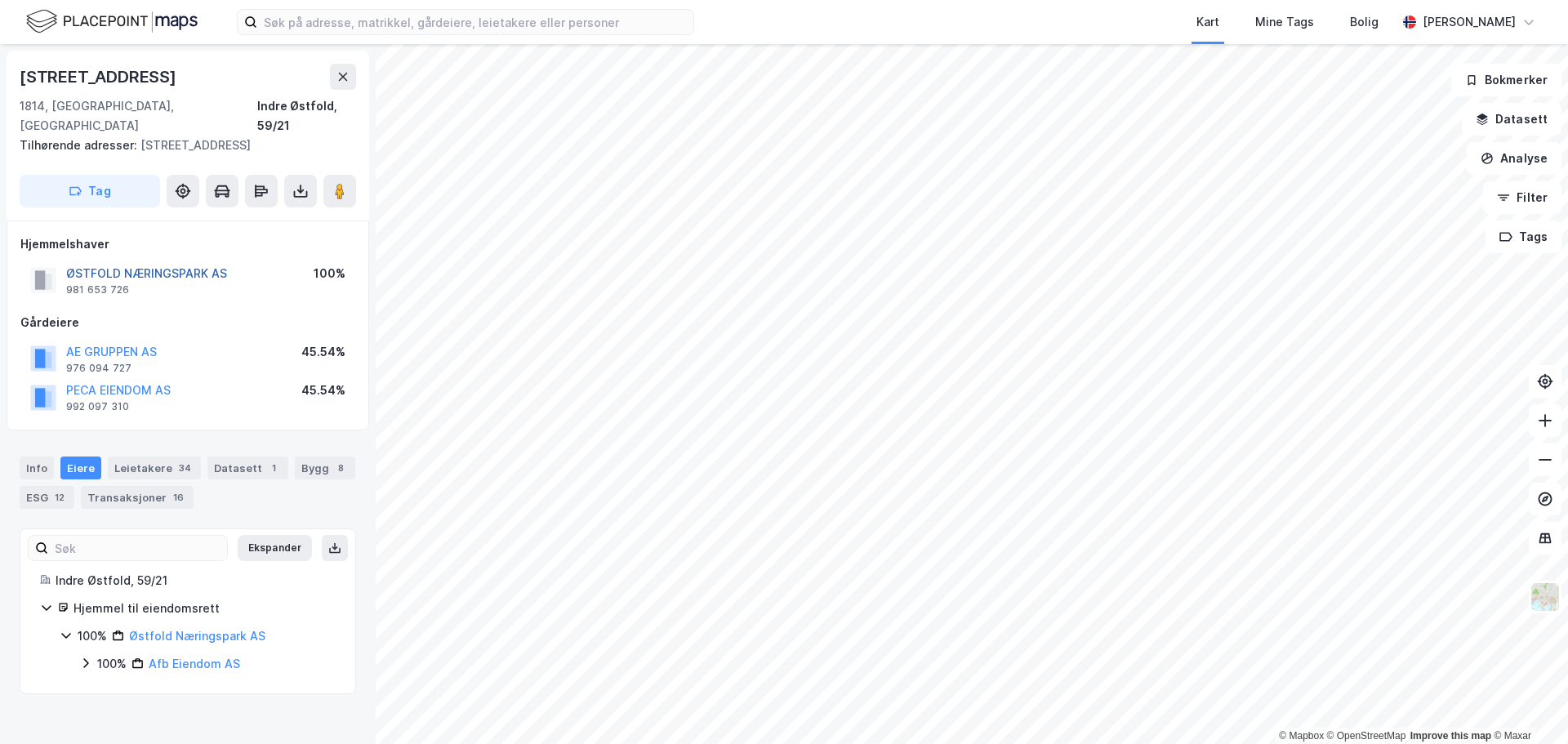
click at [0, 0] on button "ØSTFOLD NÆRINGSPARK AS" at bounding box center [0, 0] width 0 height 0
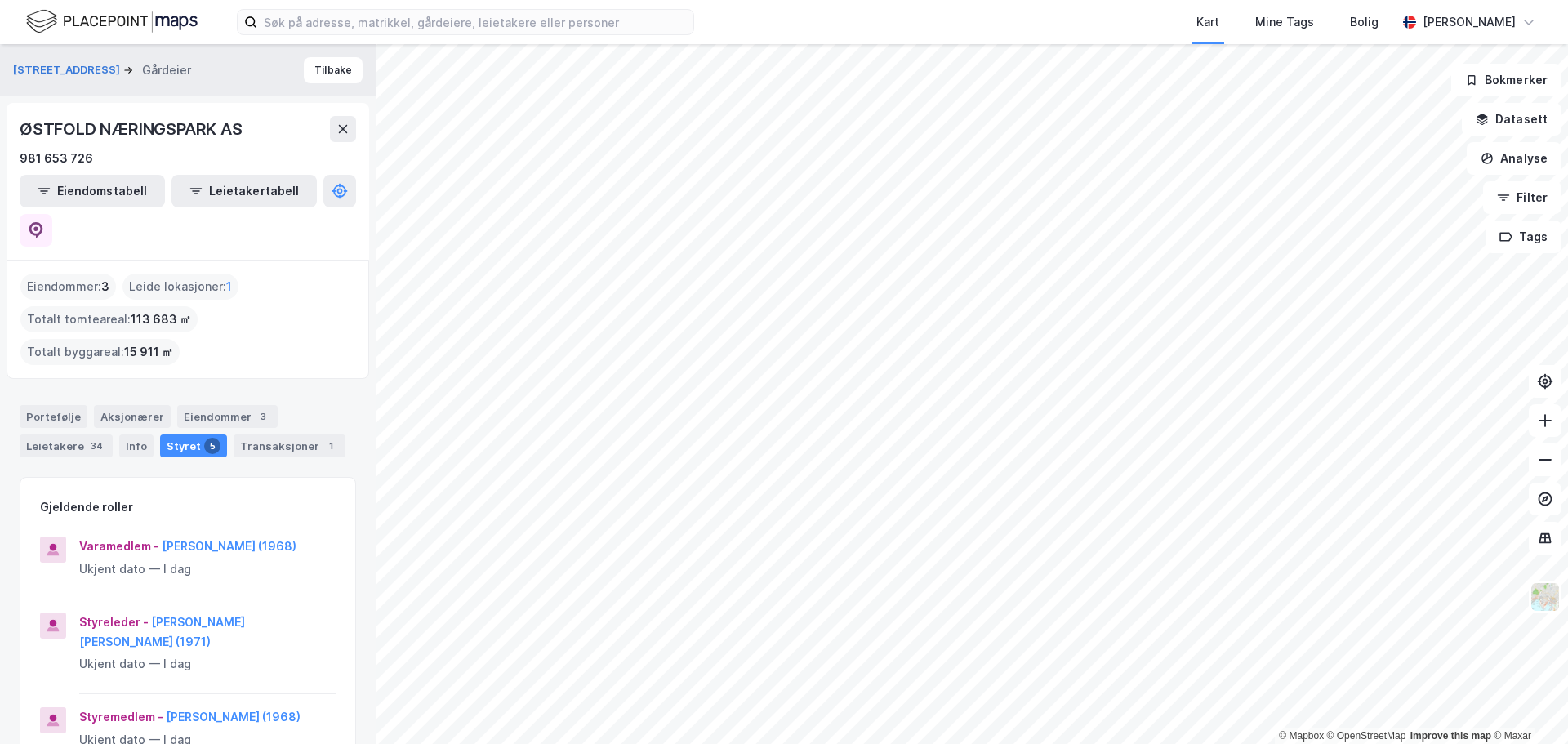
click at [71, 274] on div "Eiendommer : 3" at bounding box center [69, 287] width 96 height 26
click at [43, 222] on icon at bounding box center [36, 230] width 14 height 16
